Goal: Task Accomplishment & Management: Use online tool/utility

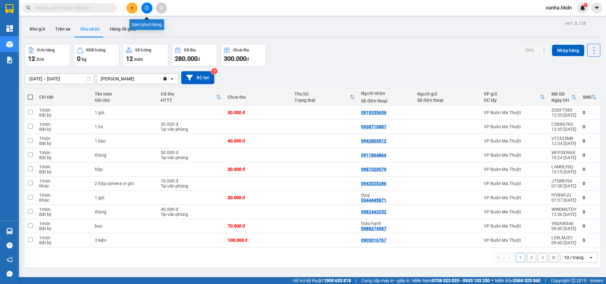
click at [147, 9] on icon "file-add" at bounding box center [146, 8] width 3 height 4
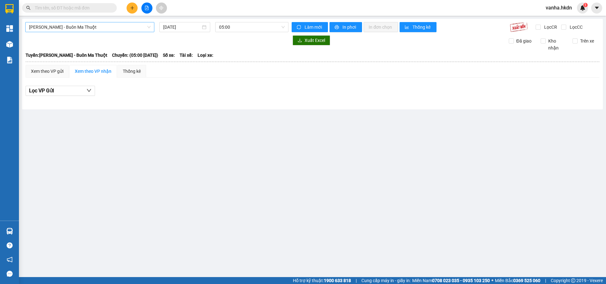
click at [102, 26] on span "[PERSON_NAME] - Buôn Ma Thuột" at bounding box center [90, 26] width 122 height 9
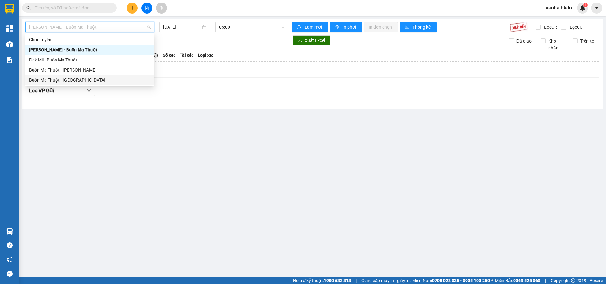
click at [49, 78] on div "Buôn Ma Thuột - [GEOGRAPHIC_DATA]" at bounding box center [90, 80] width 122 height 7
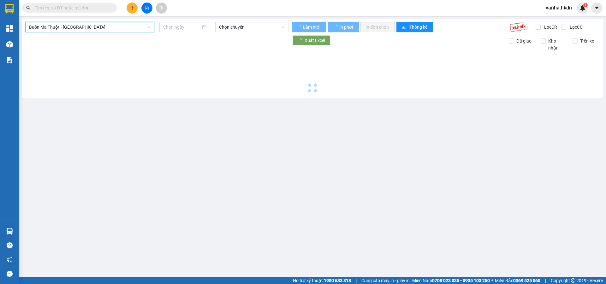
type input "[DATE]"
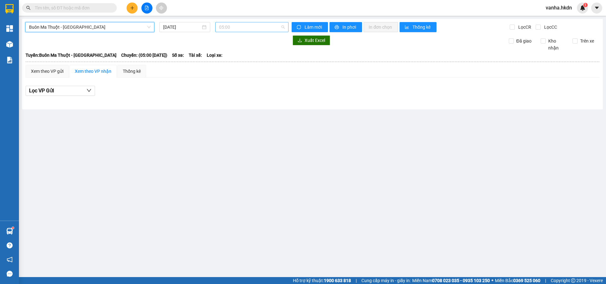
click at [249, 27] on span "05:00" at bounding box center [252, 26] width 66 height 9
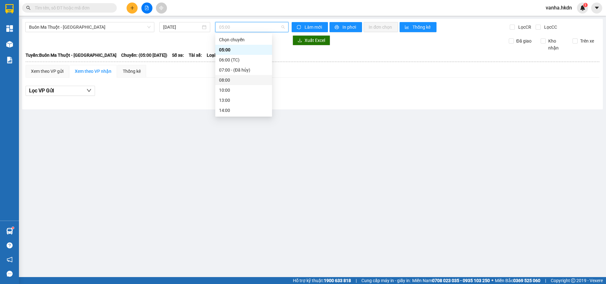
click at [224, 82] on div "08:00" at bounding box center [243, 80] width 49 height 7
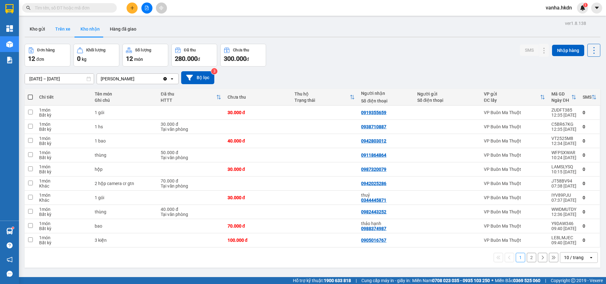
click at [62, 28] on button "Trên xe" at bounding box center [62, 28] width 25 height 15
